Goal: Transaction & Acquisition: Download file/media

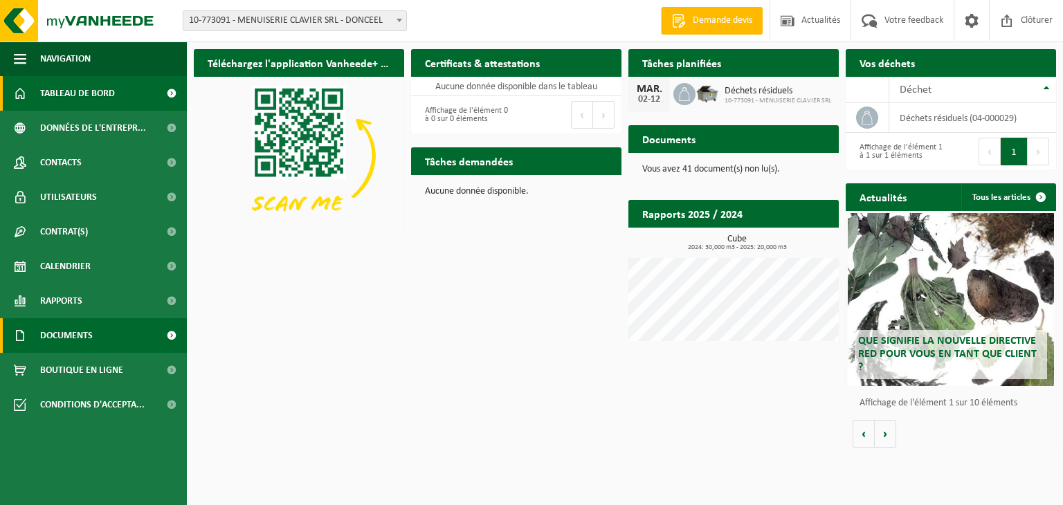
click at [95, 336] on link "Documents" at bounding box center [93, 335] width 187 height 35
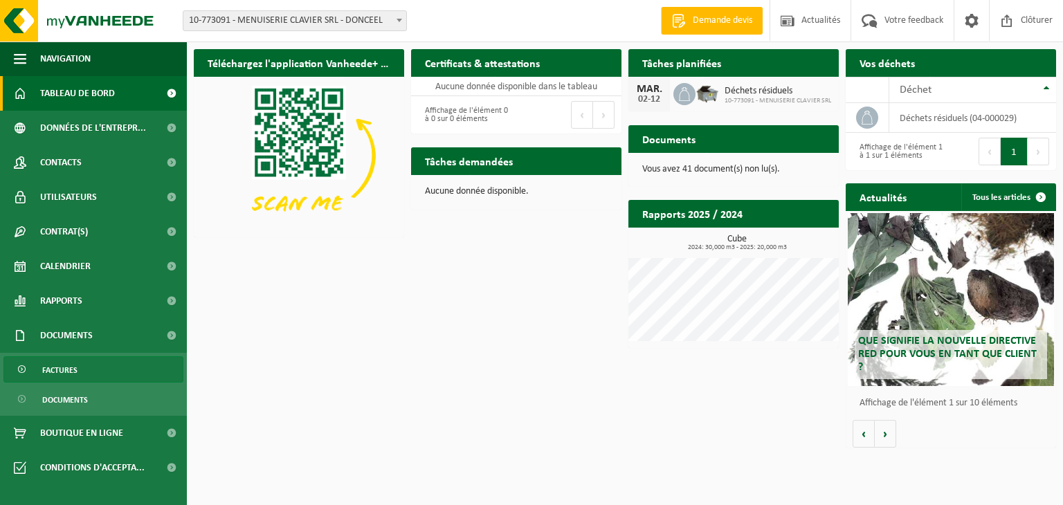
click at [73, 372] on span "Factures" at bounding box center [59, 370] width 35 height 26
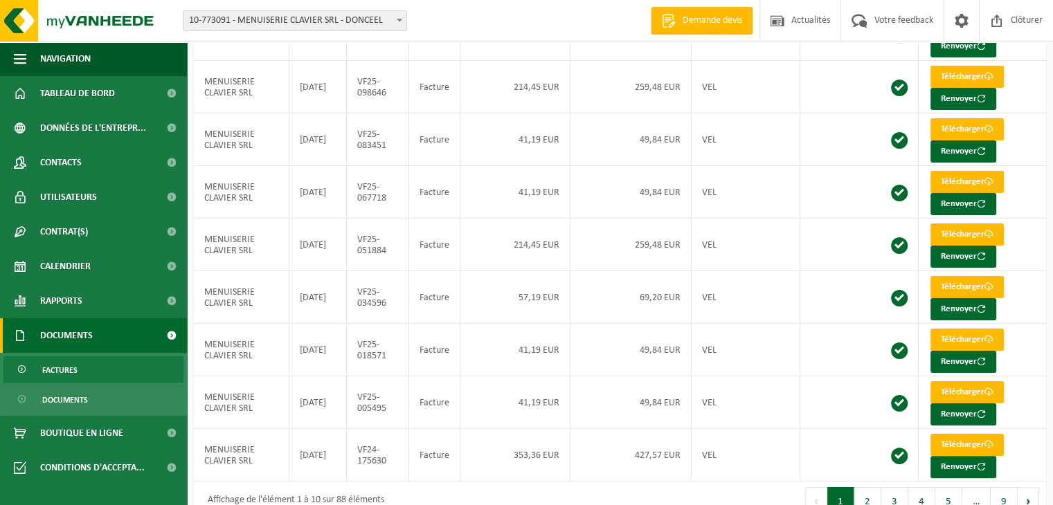
scroll to position [219, 0]
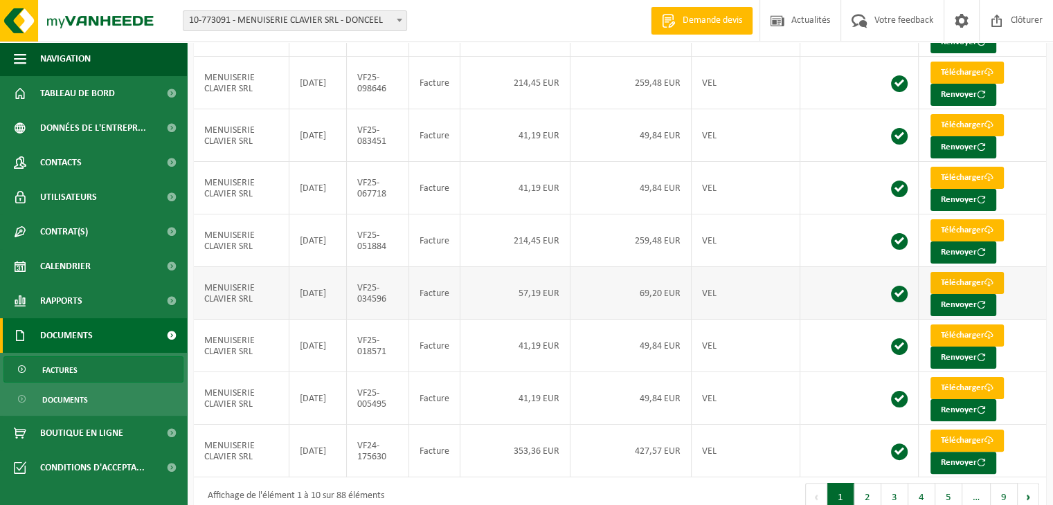
click at [952, 277] on link "Télécharger" at bounding box center [966, 283] width 73 height 22
